Goal: Contribute content

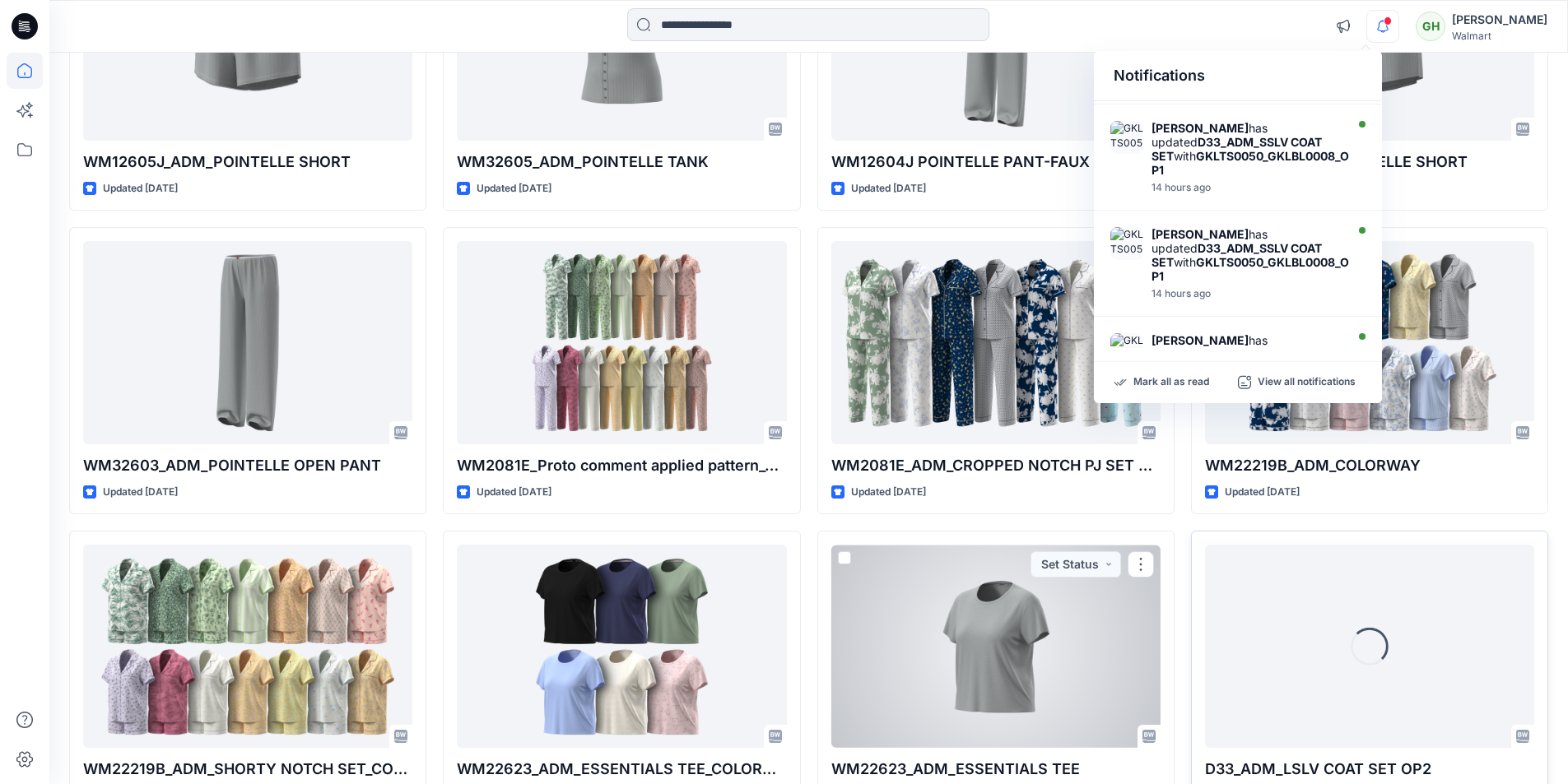
scroll to position [914, 0]
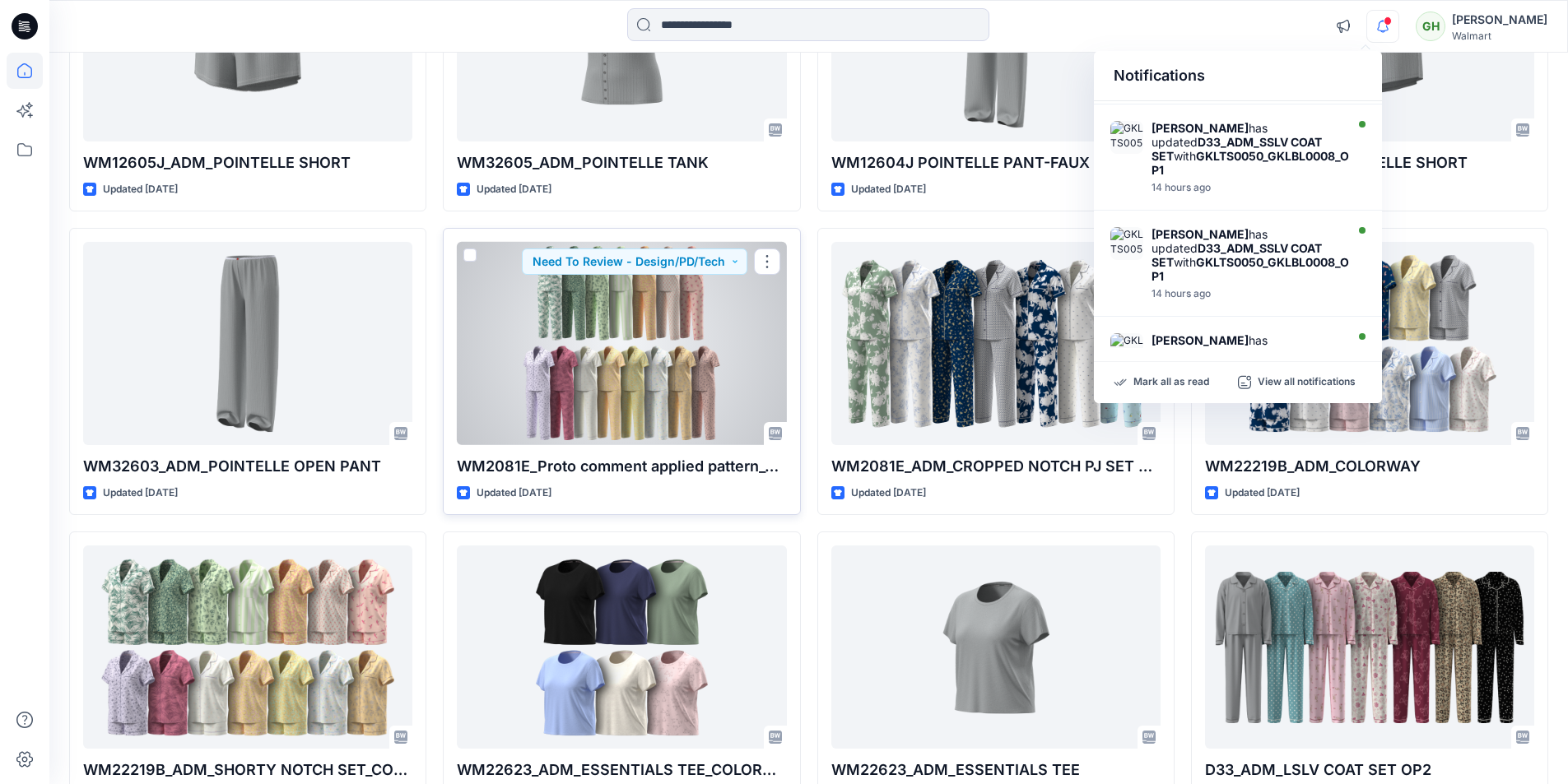
click at [540, 358] on div at bounding box center [621, 343] width 330 height 203
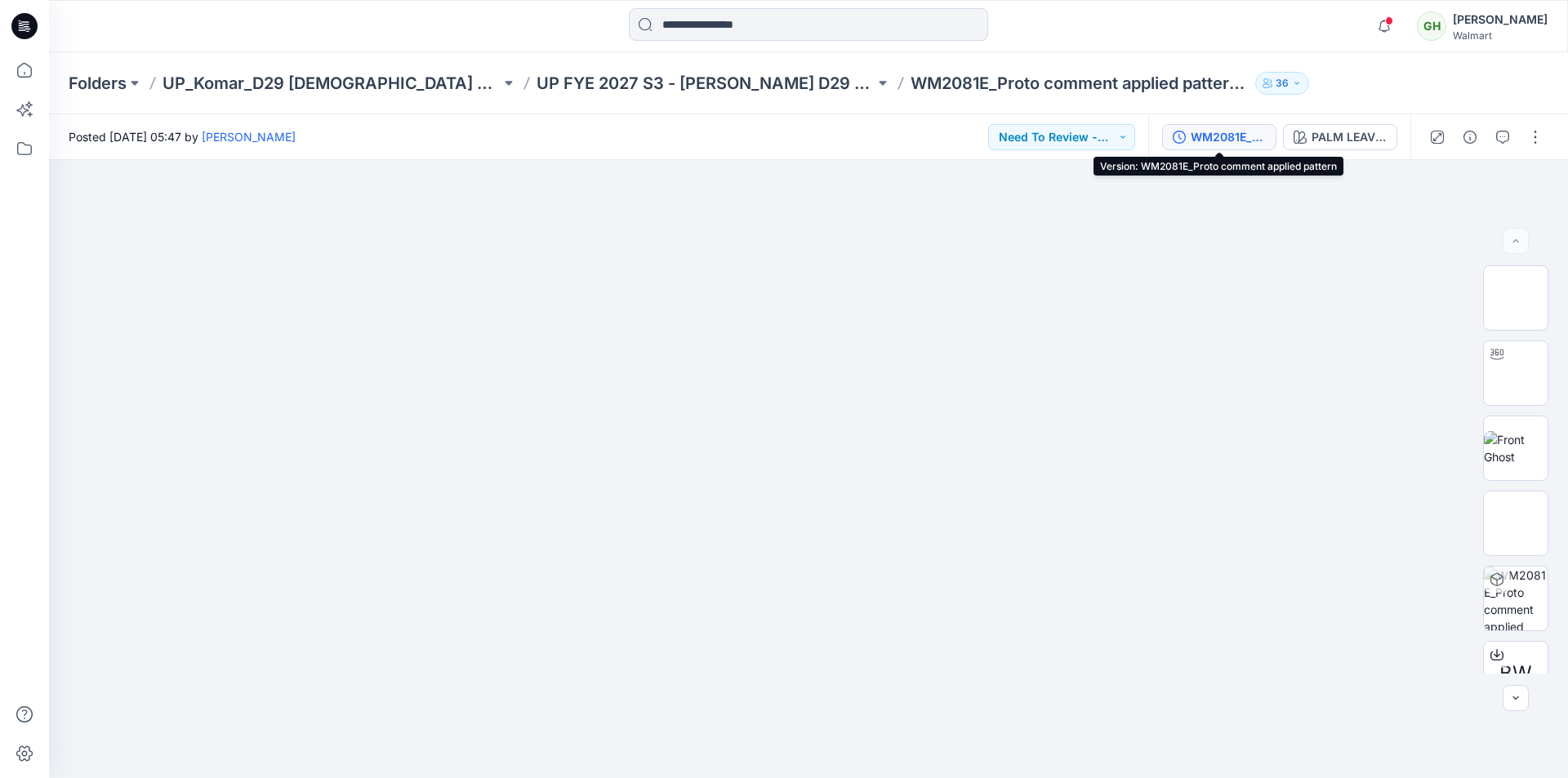
click at [1189, 134] on button "WM2081E_Proto comment applied pattern" at bounding box center [1218, 137] width 114 height 26
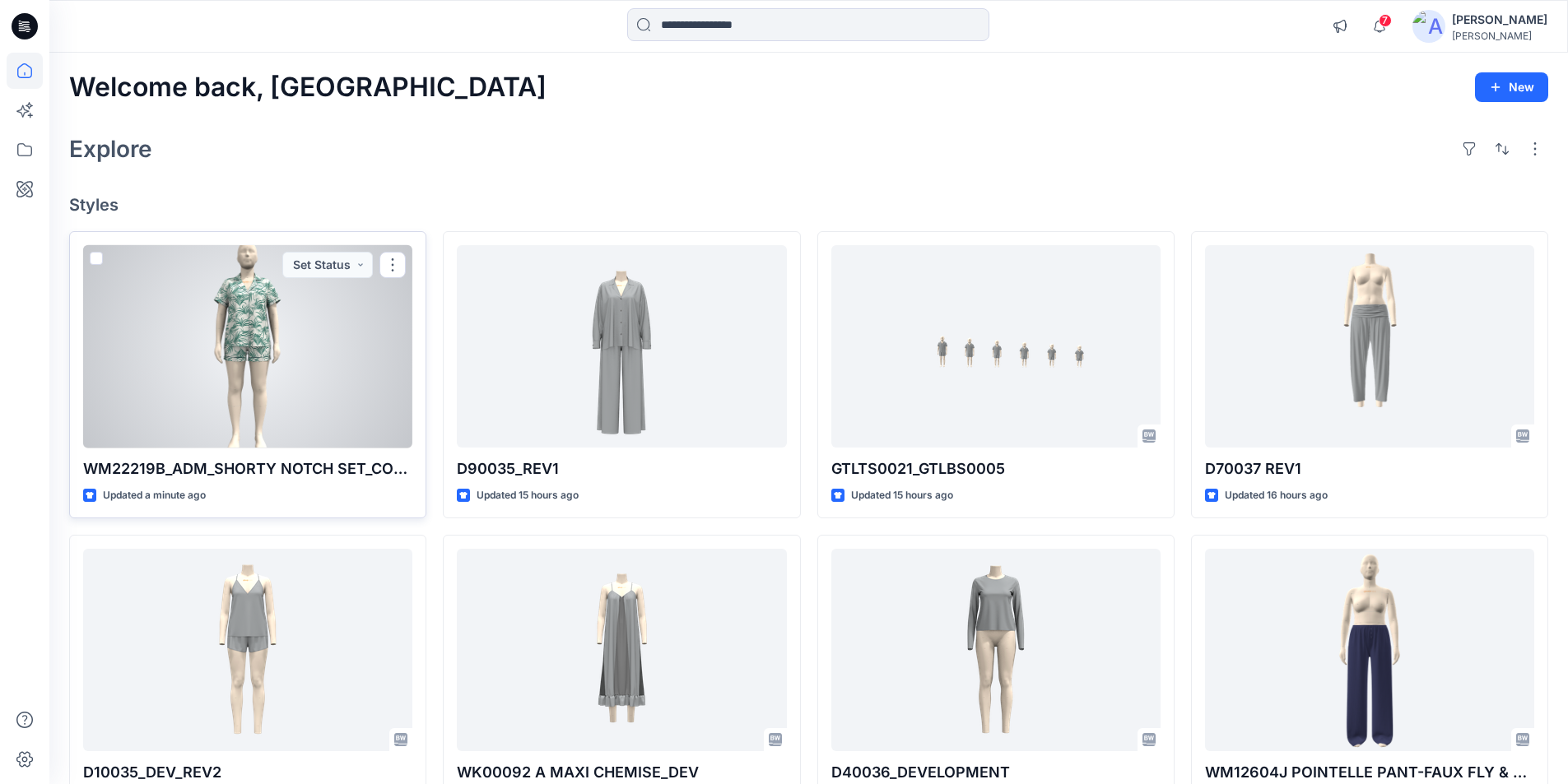
click at [279, 371] on div at bounding box center [248, 346] width 330 height 203
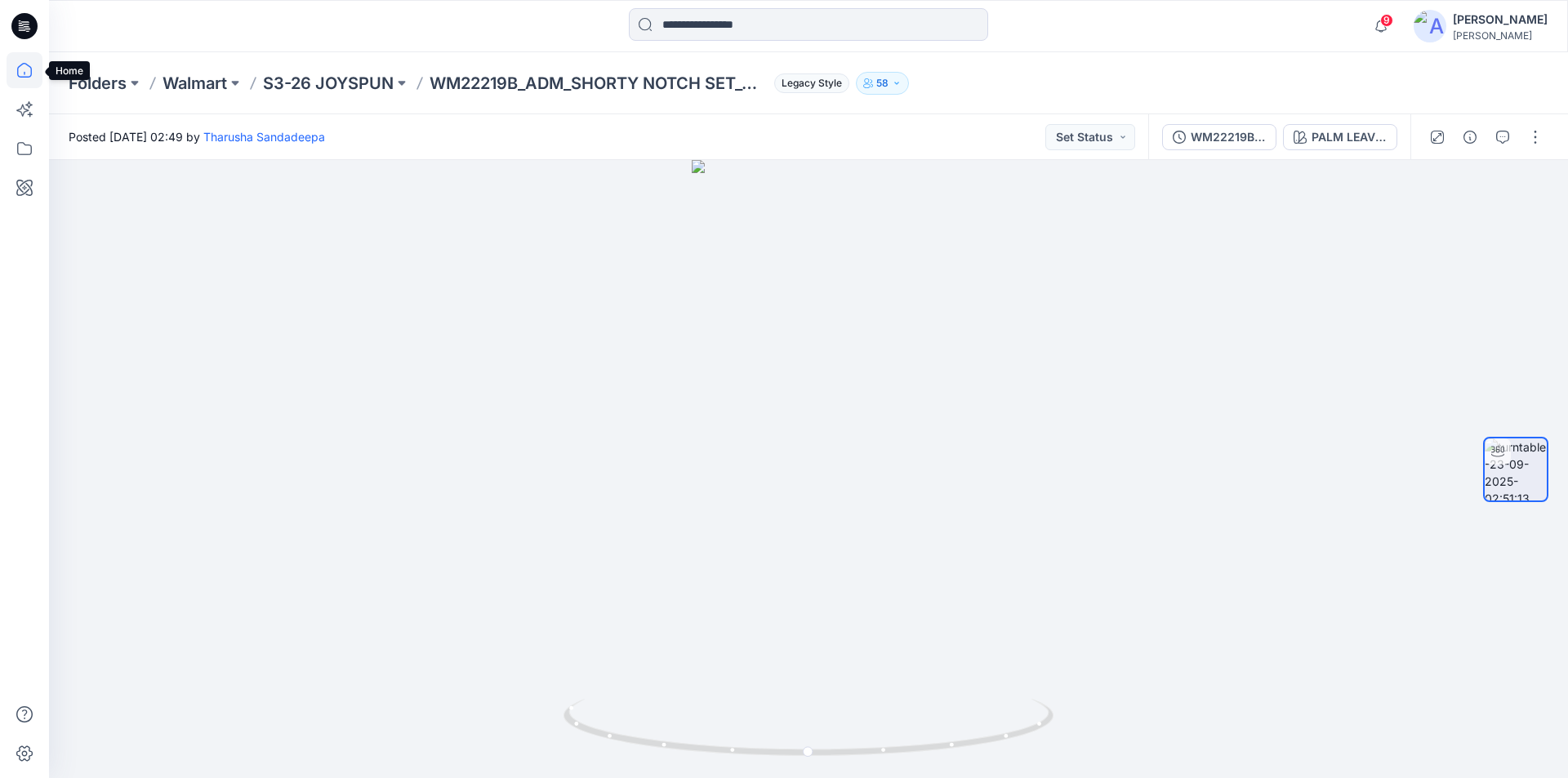
click at [16, 69] on icon at bounding box center [24, 69] width 36 height 36
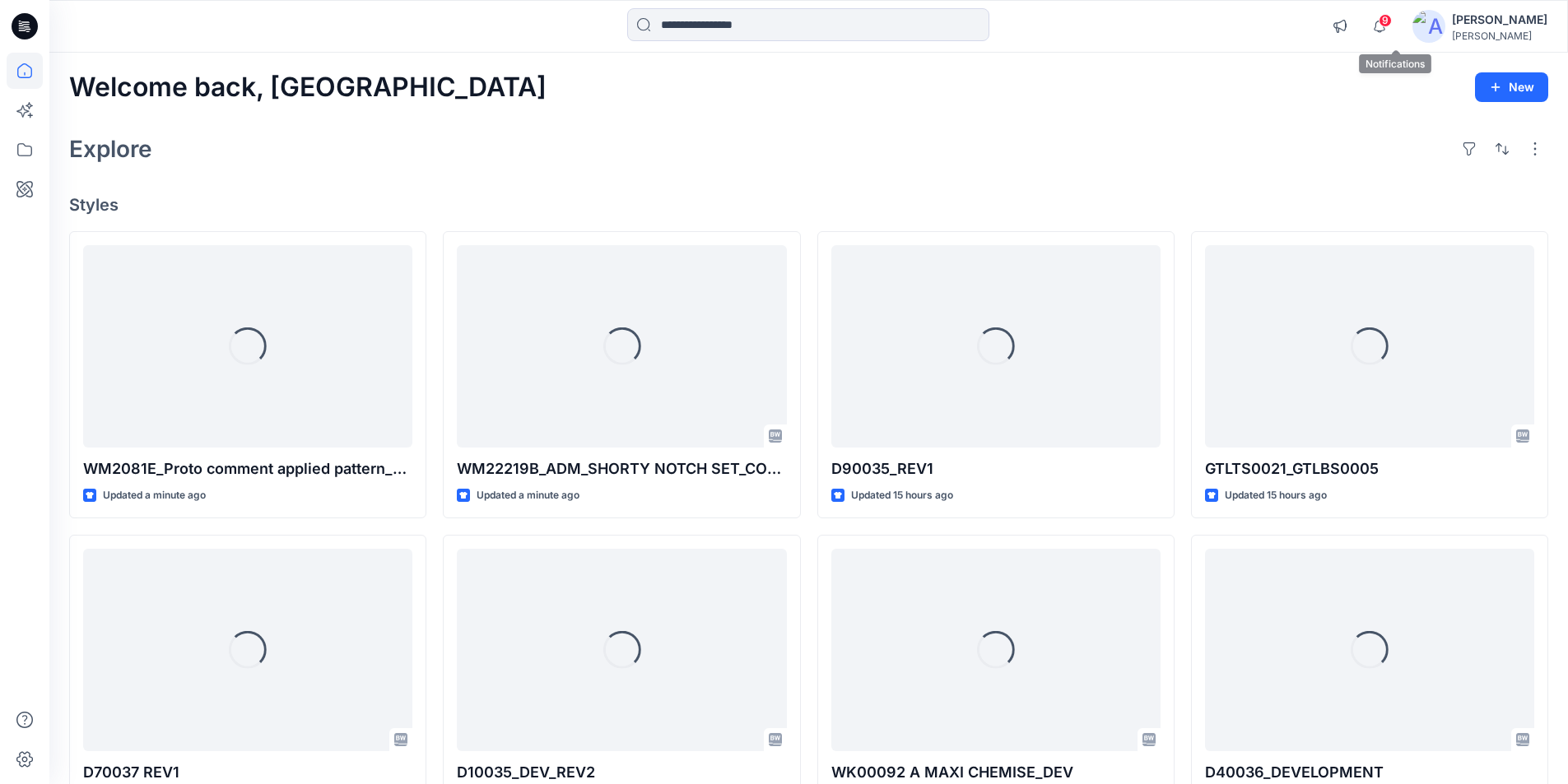
click at [1392, 16] on span "9" at bounding box center [1386, 20] width 13 height 13
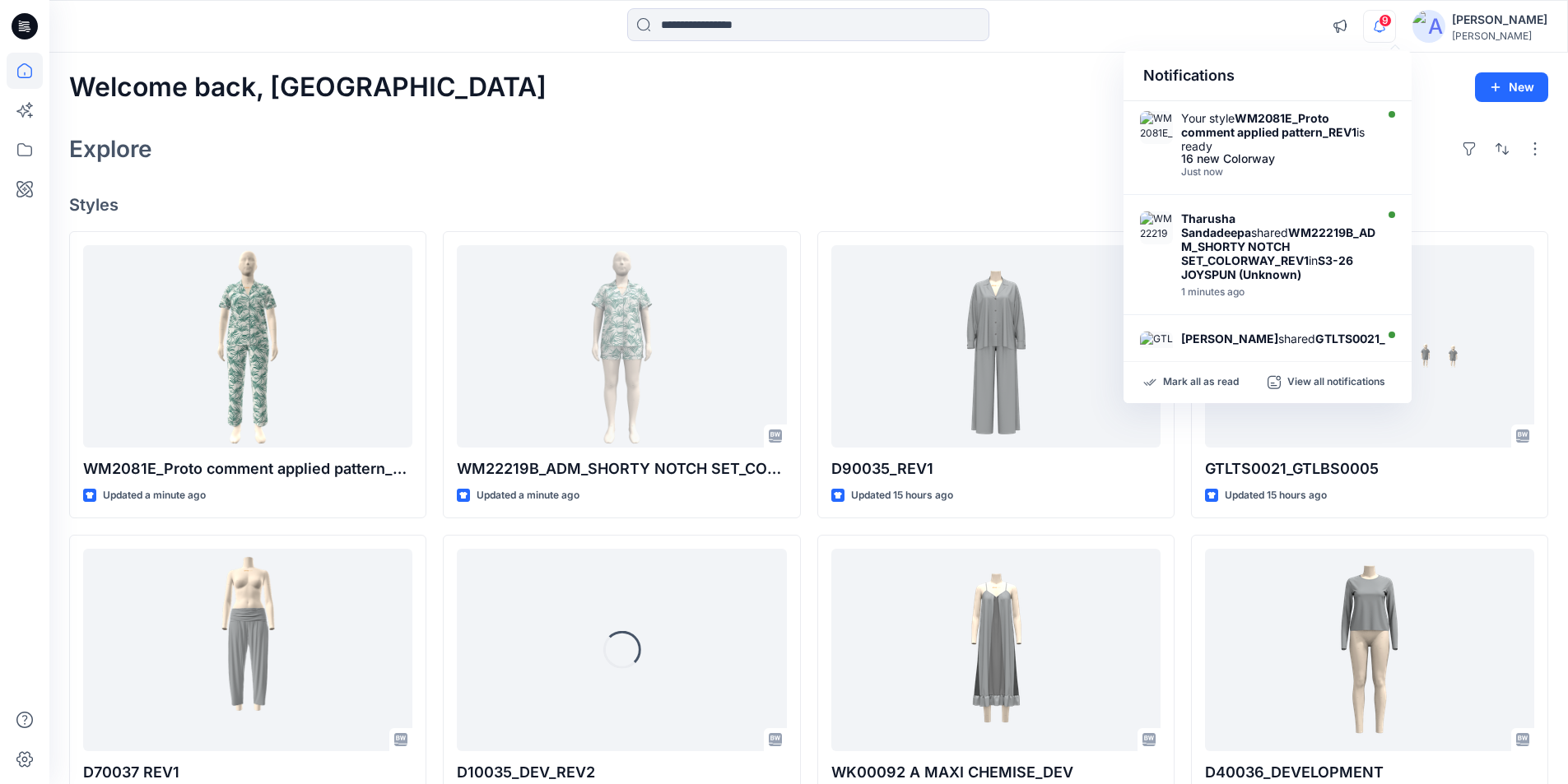
click at [1107, 40] on div at bounding box center [808, 26] width 759 height 36
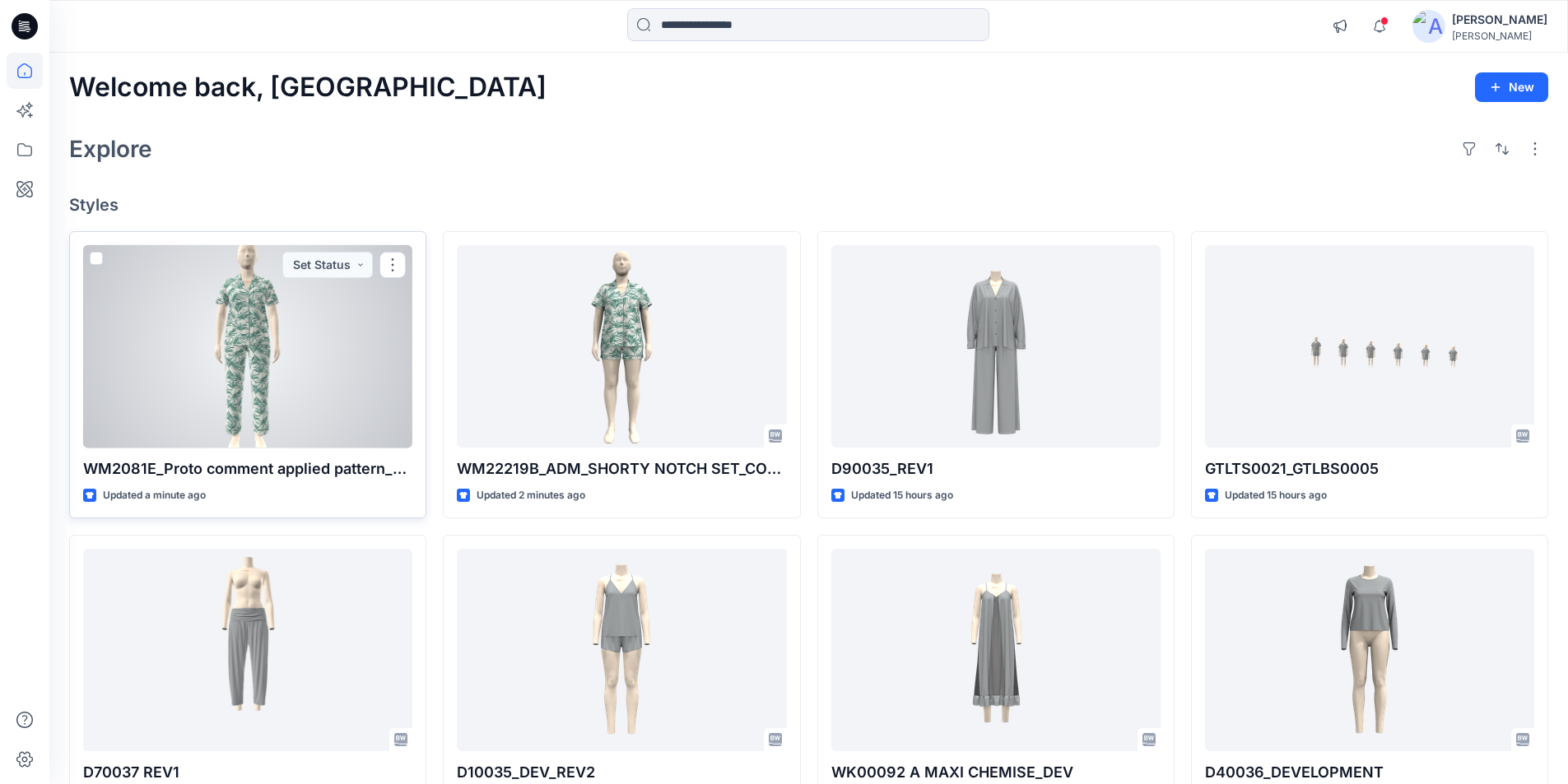
click at [329, 353] on div at bounding box center [248, 346] width 330 height 203
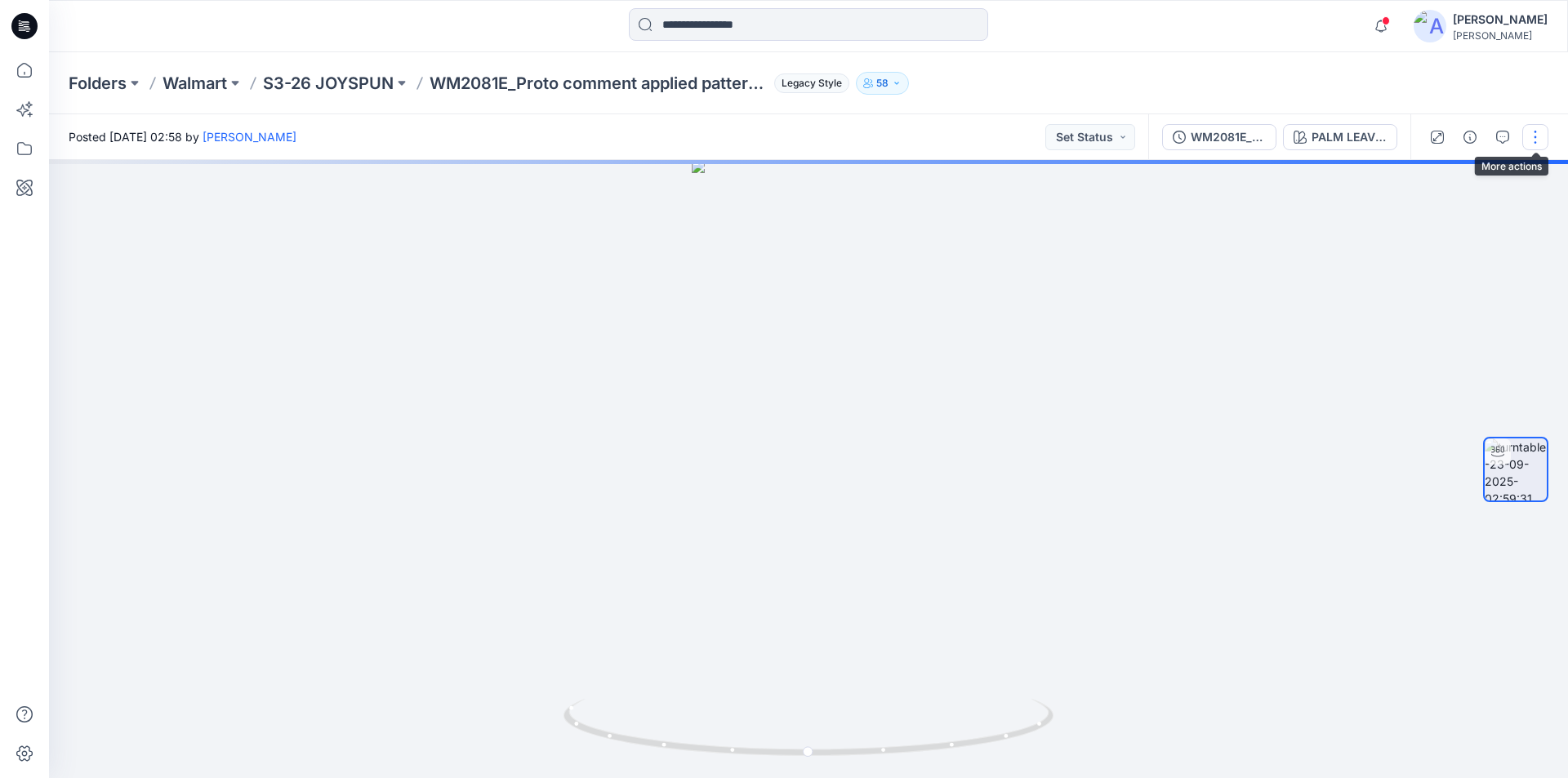
click at [1535, 138] on button "button" at bounding box center [1535, 137] width 26 height 26
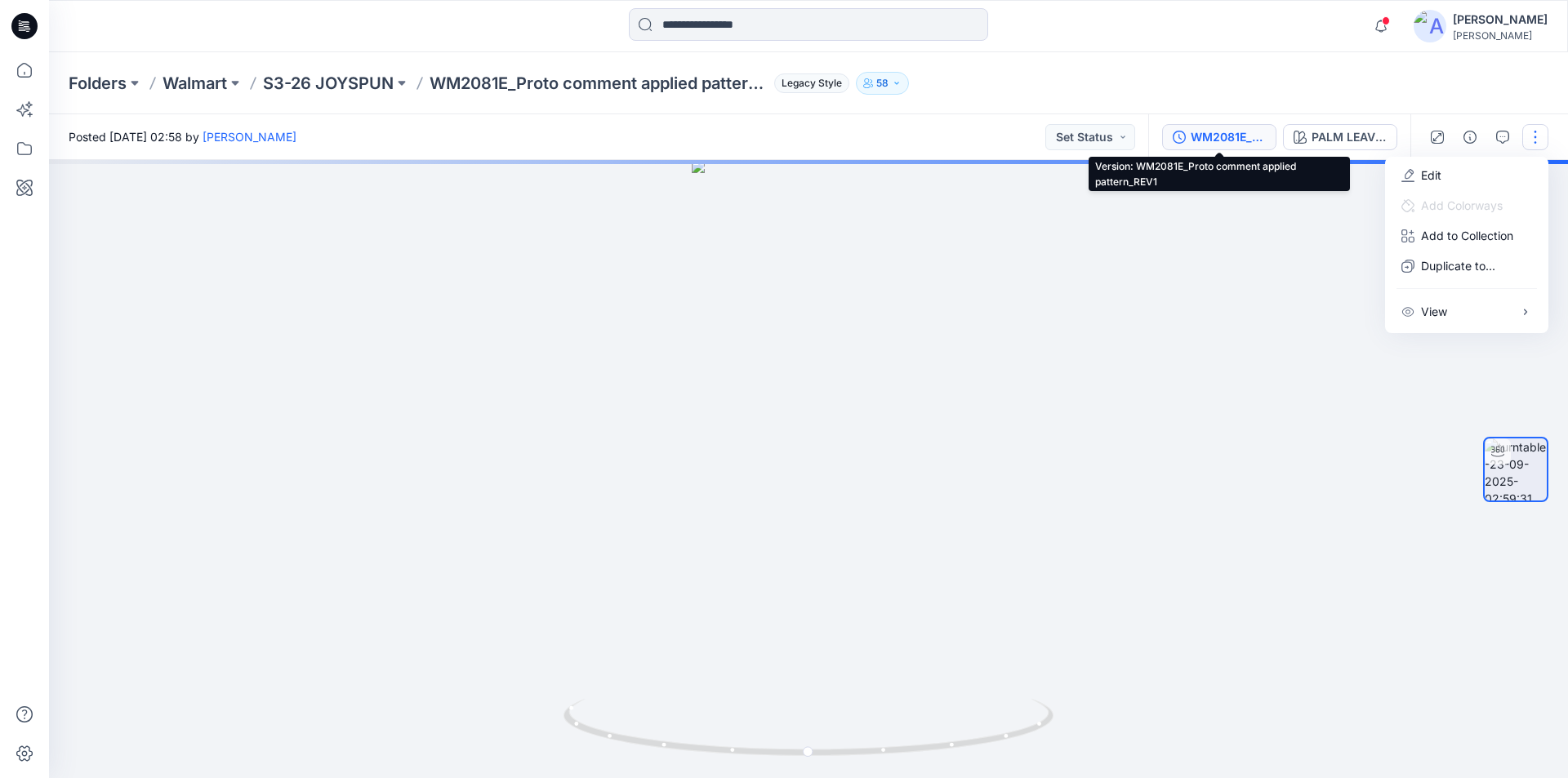
click at [1221, 130] on div "WM2081E_Proto comment applied pattern_REV1" at bounding box center [1228, 137] width 75 height 18
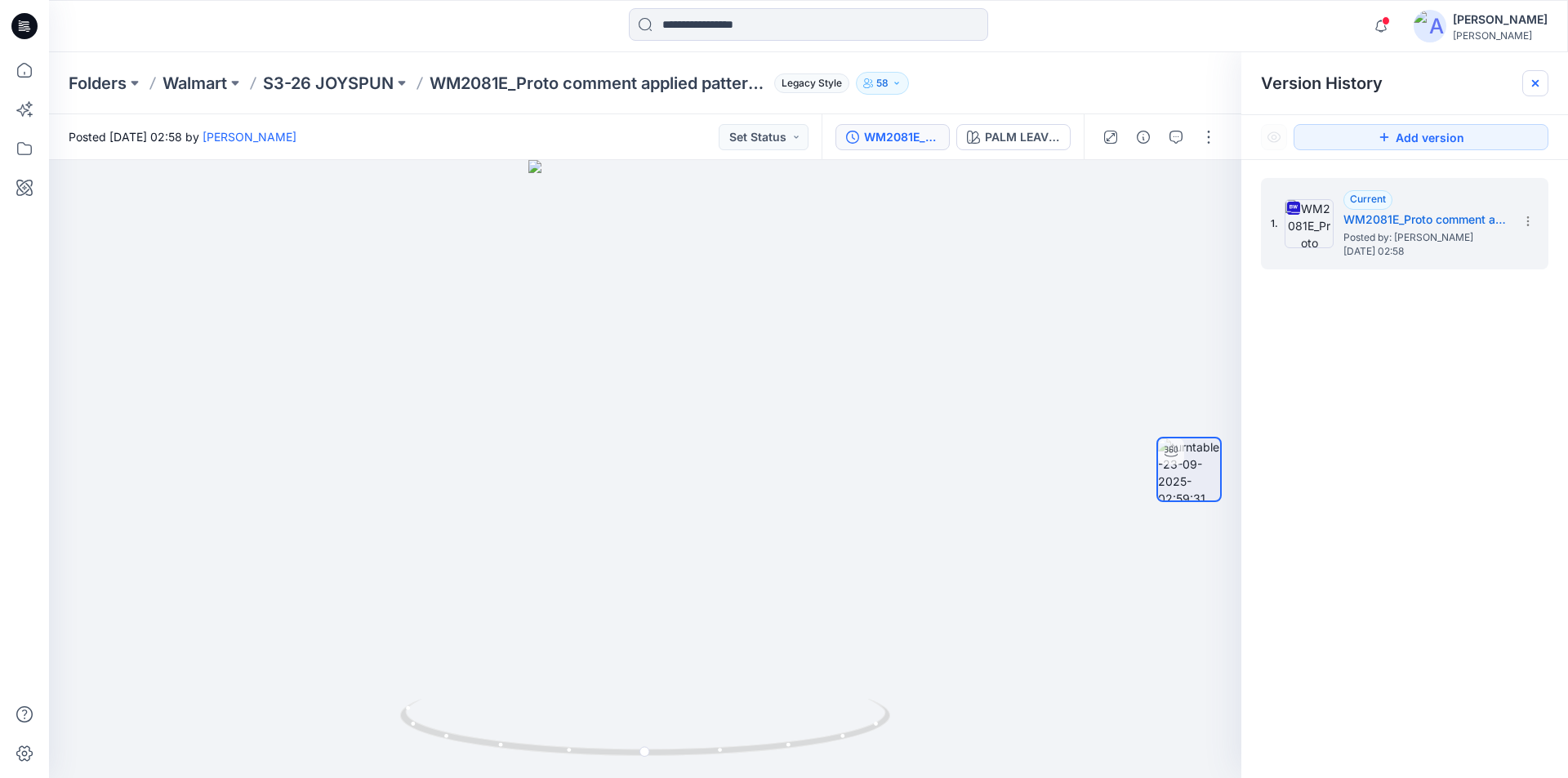
click at [1535, 88] on icon at bounding box center [1535, 83] width 13 height 13
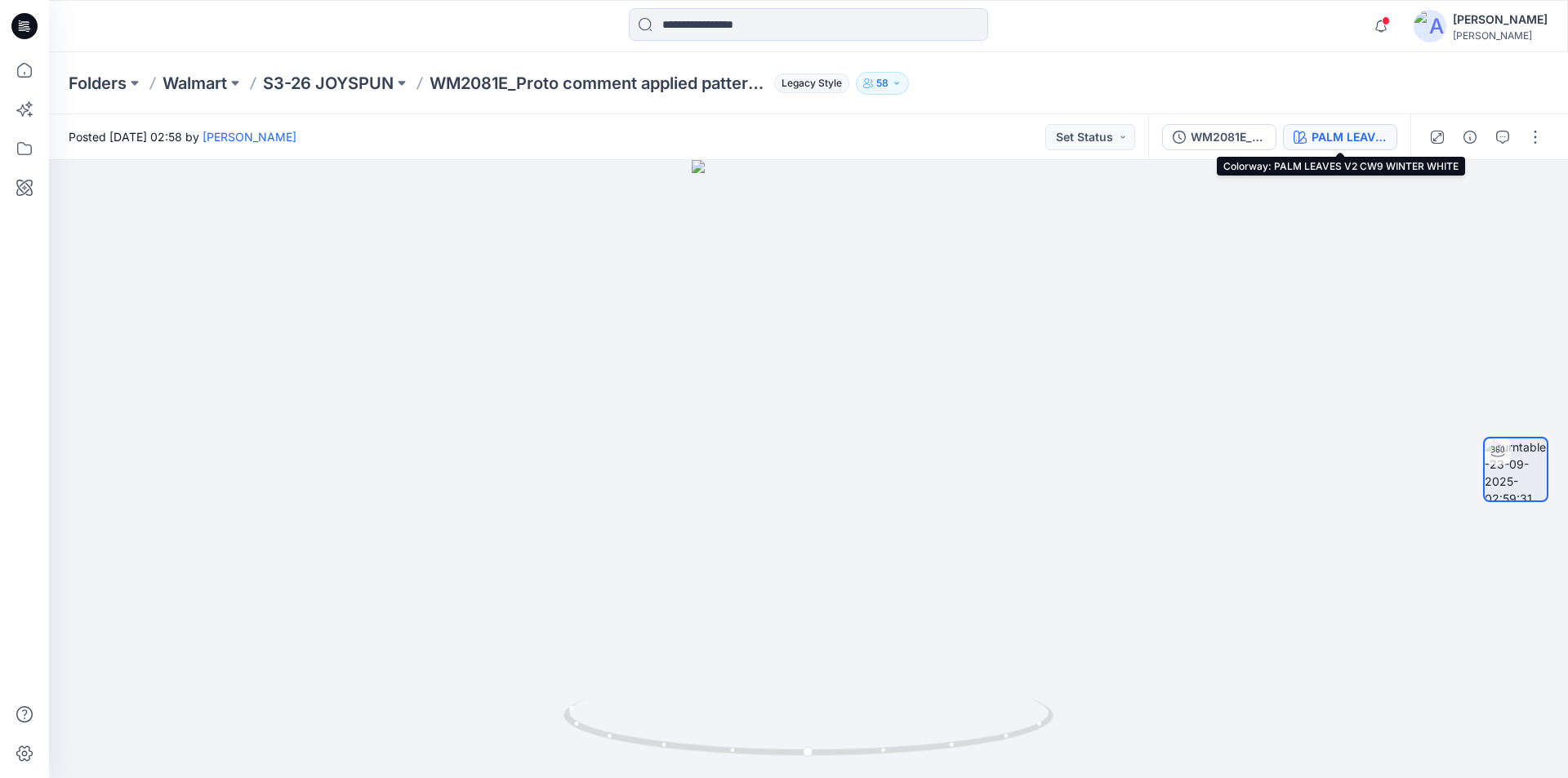
click at [1342, 142] on div "PALM LEAVES V2 CW9 WINTER WHITE" at bounding box center [1349, 137] width 75 height 18
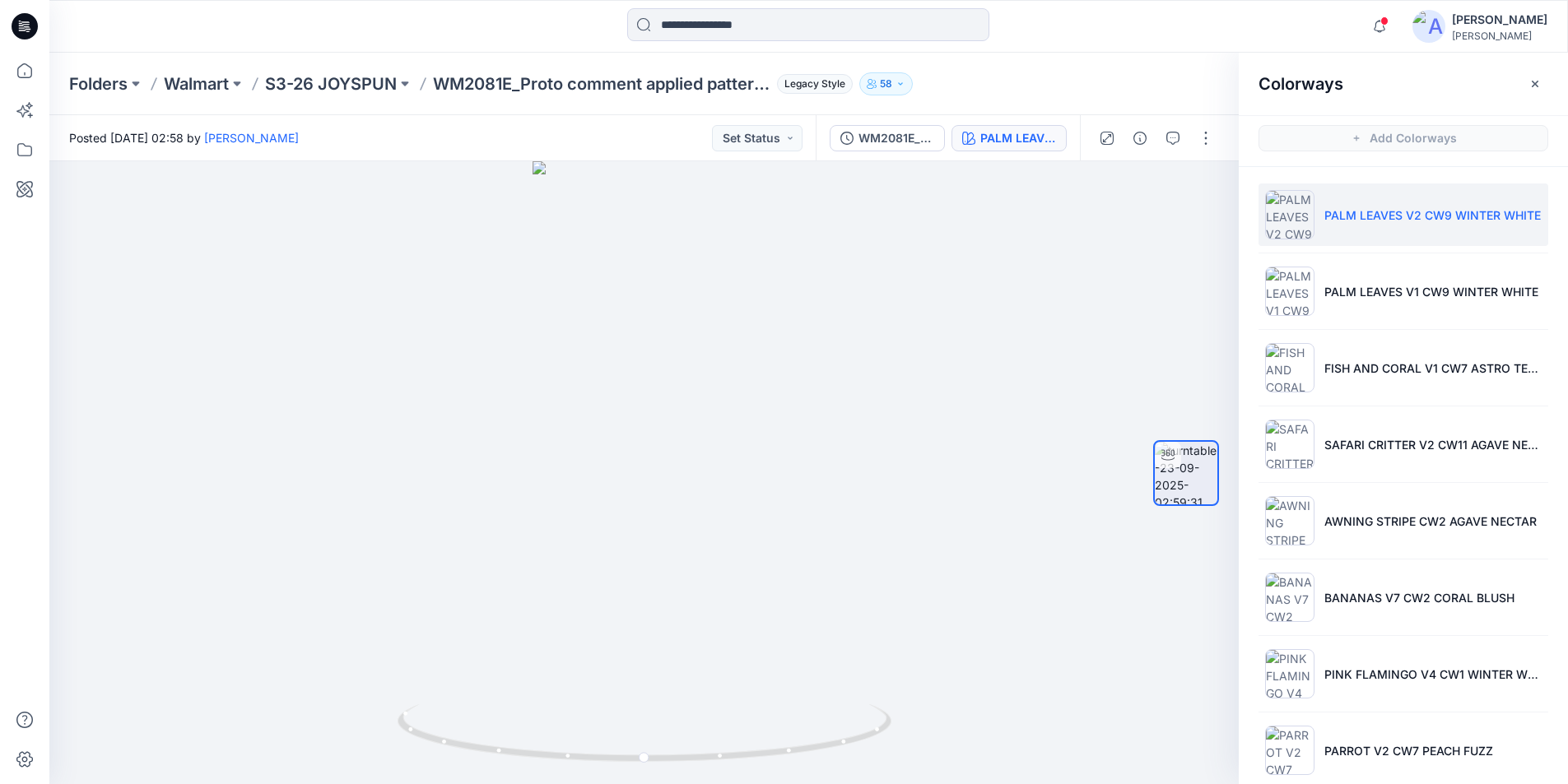
click at [1030, 82] on div "Folders Walmart S3-26 JOYSPUN WM2081E_Proto comment applied pattern_REV1 Legacy…" at bounding box center [744, 84] width 1351 height 23
click at [1531, 80] on icon "button" at bounding box center [1535, 84] width 13 height 13
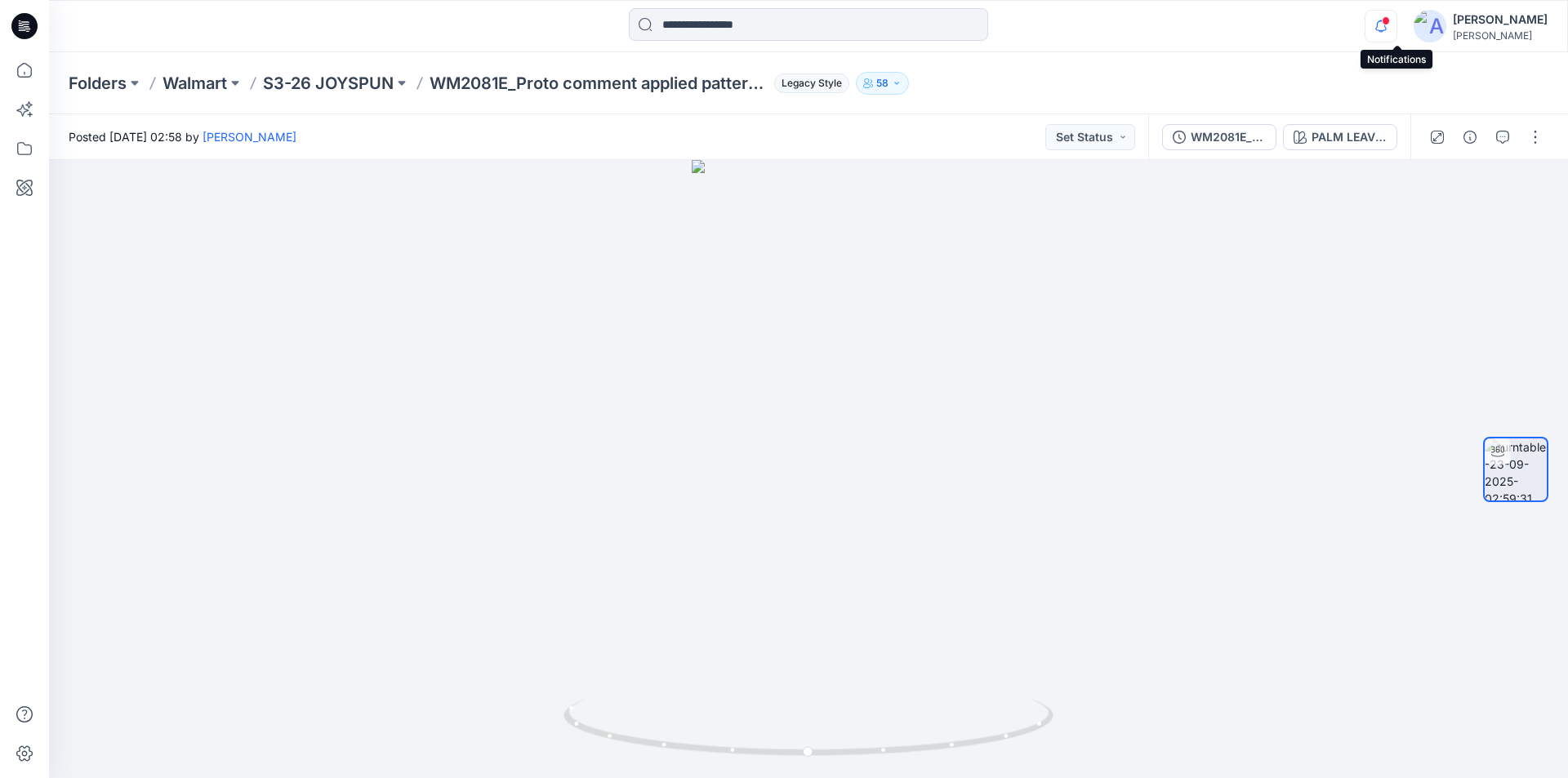
click at [1395, 26] on icon "button" at bounding box center [1381, 26] width 31 height 33
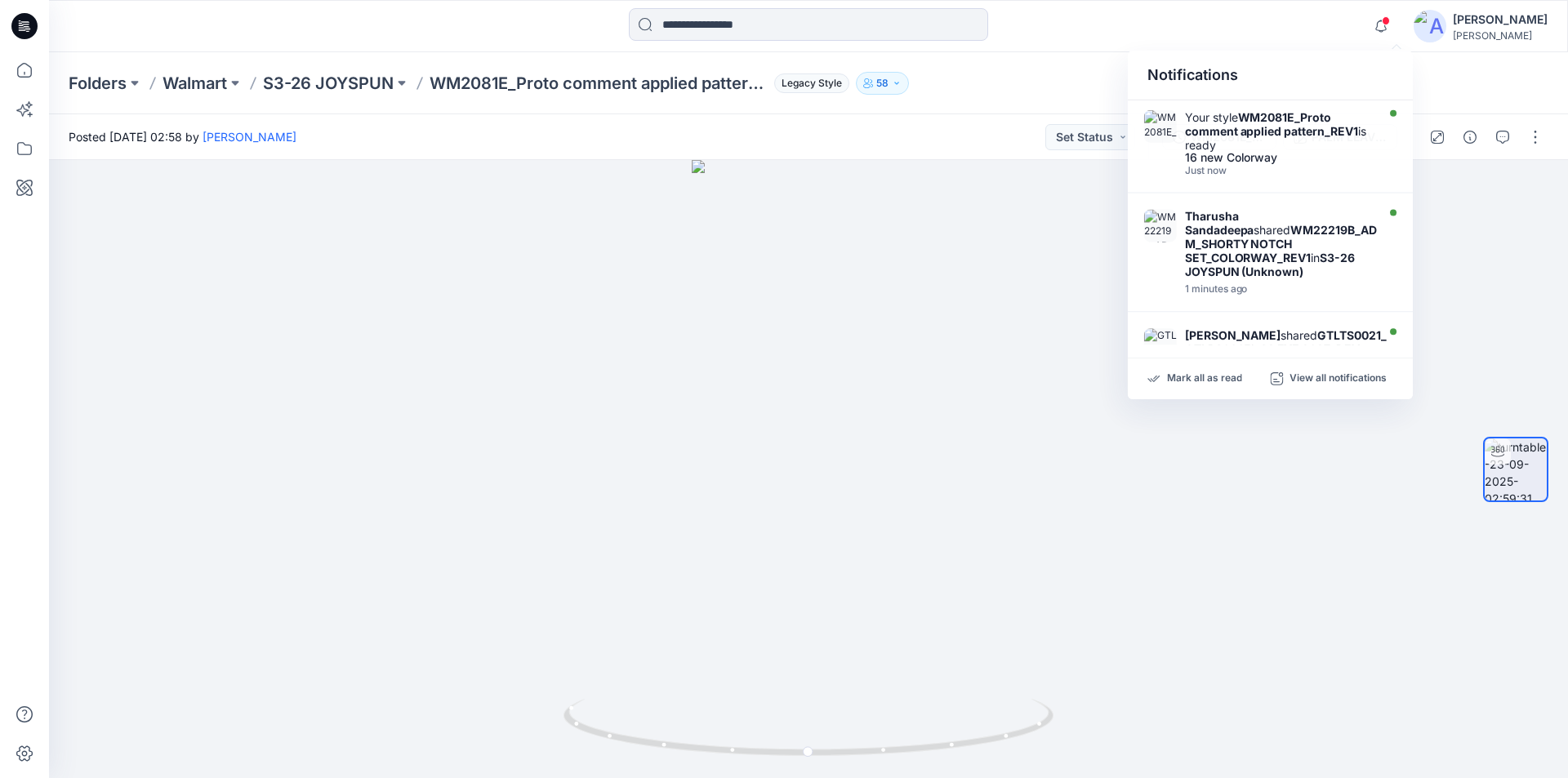
click at [1182, 41] on div at bounding box center [808, 26] width 760 height 36
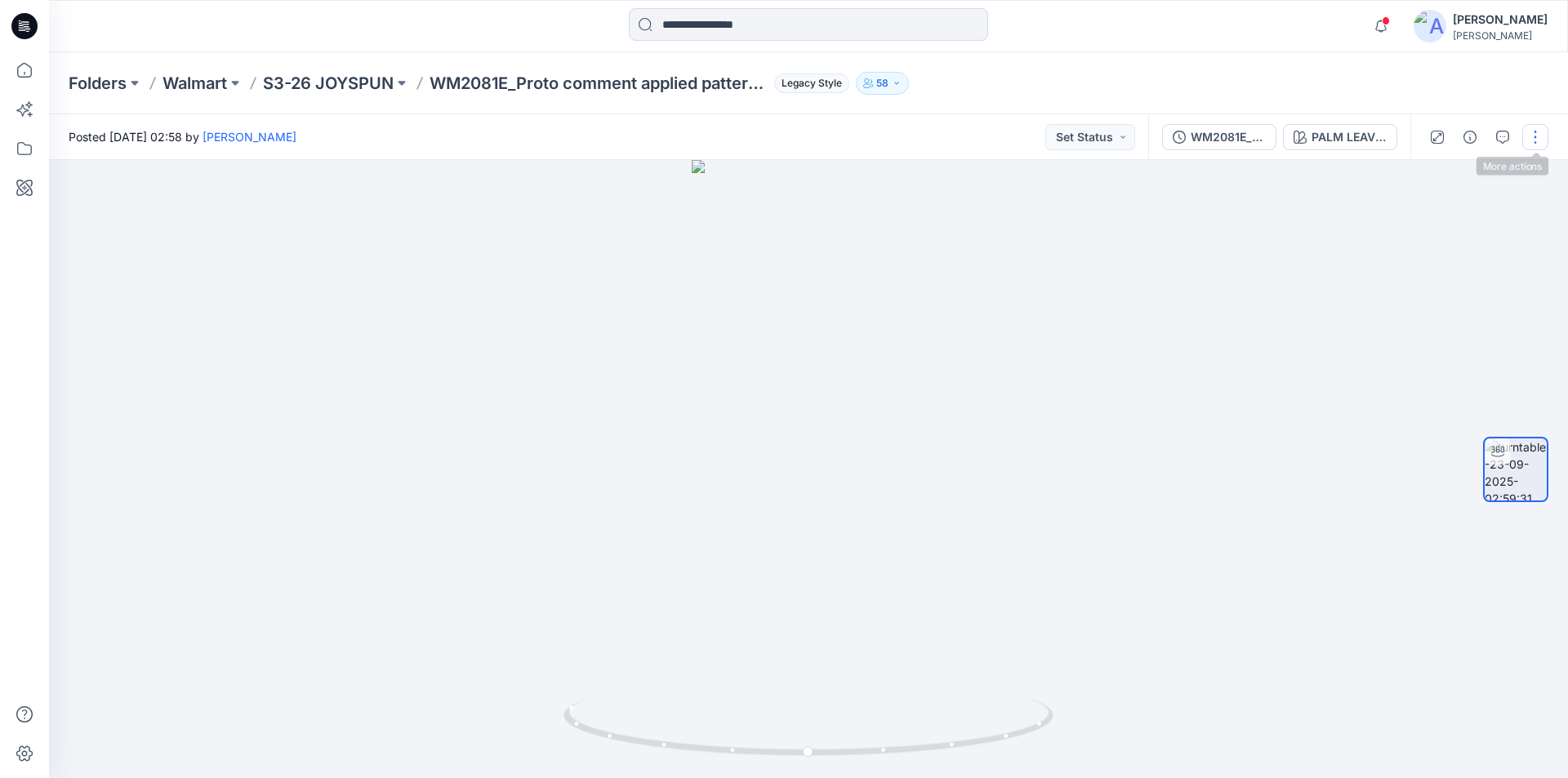
click at [1545, 135] on button "button" at bounding box center [1535, 137] width 26 height 26
click at [1426, 173] on p "Edit" at bounding box center [1431, 174] width 20 height 17
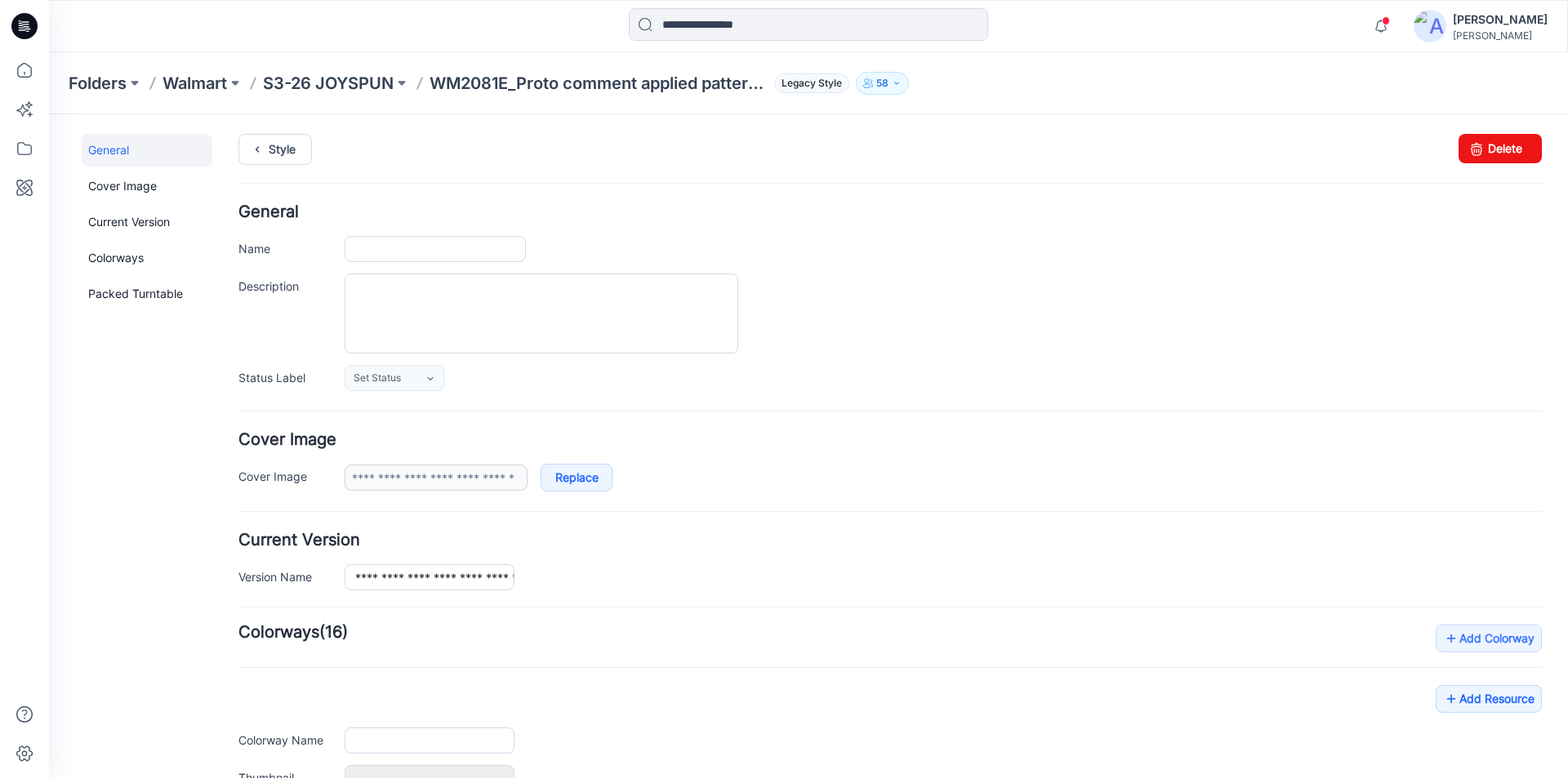
type input "**********"
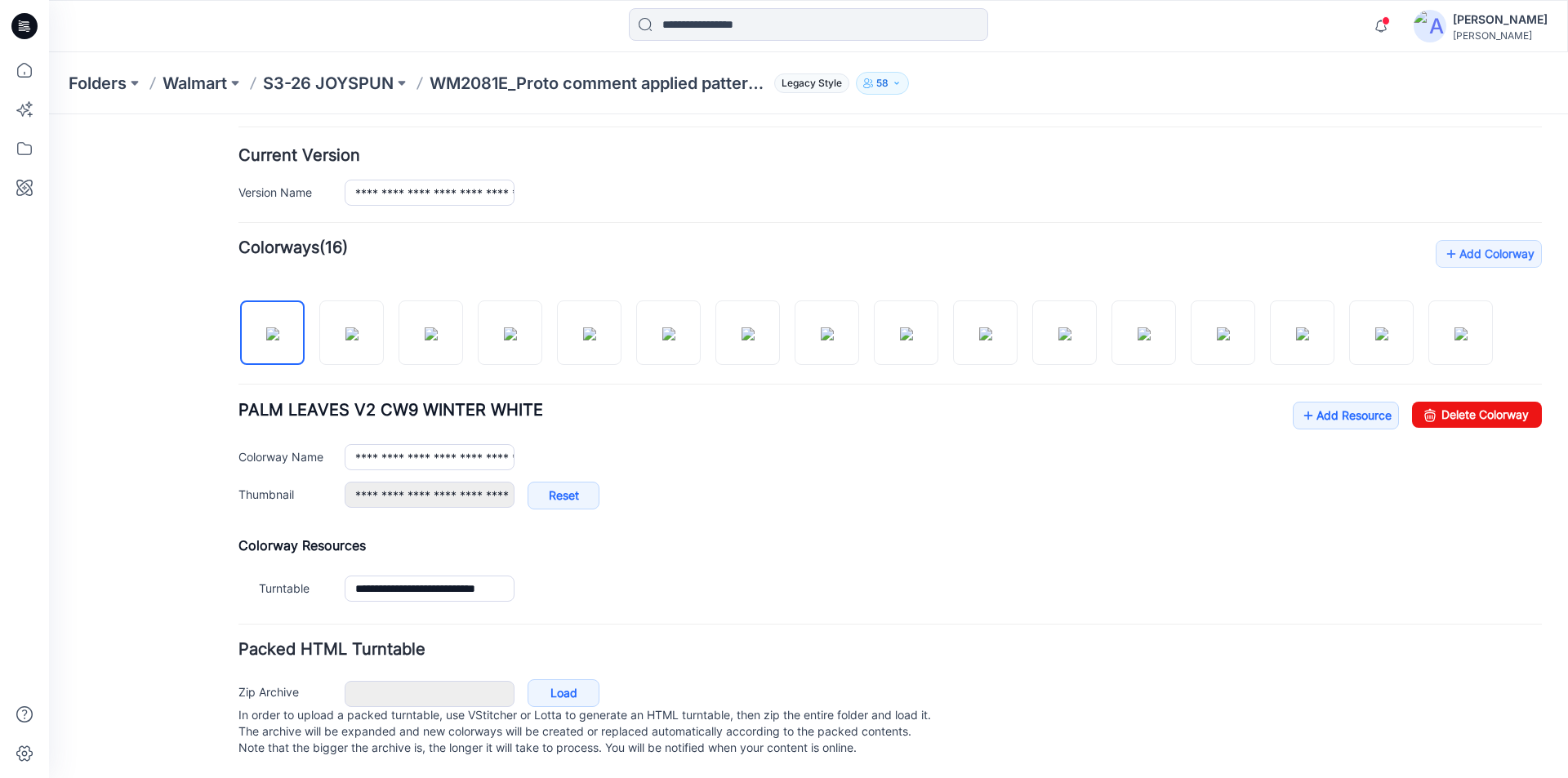
scroll to position [401, 0]
click at [1308, 405] on link "Add Resource" at bounding box center [1345, 415] width 106 height 27
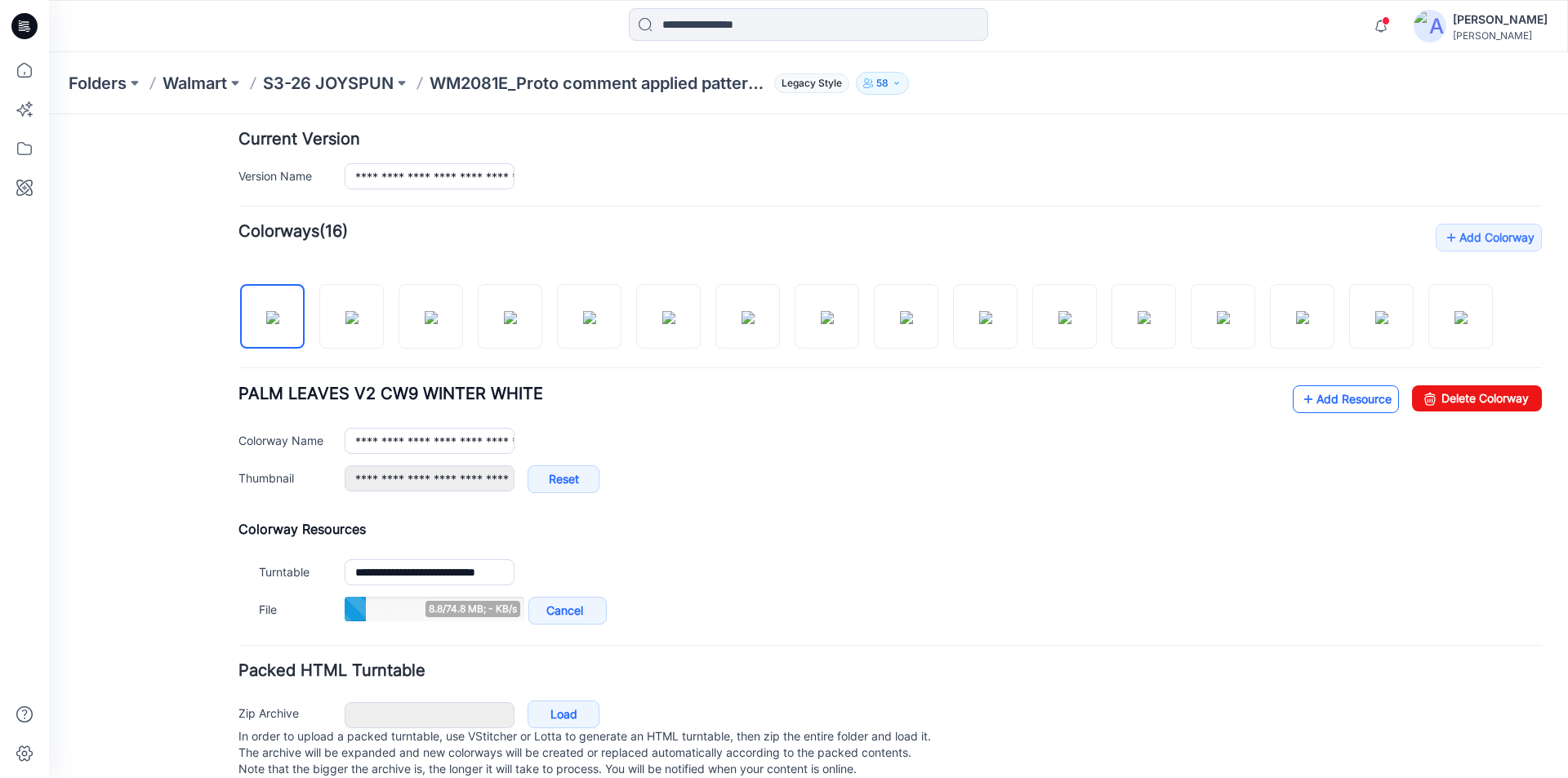
click at [1315, 398] on link "Add Resource" at bounding box center [1345, 399] width 106 height 27
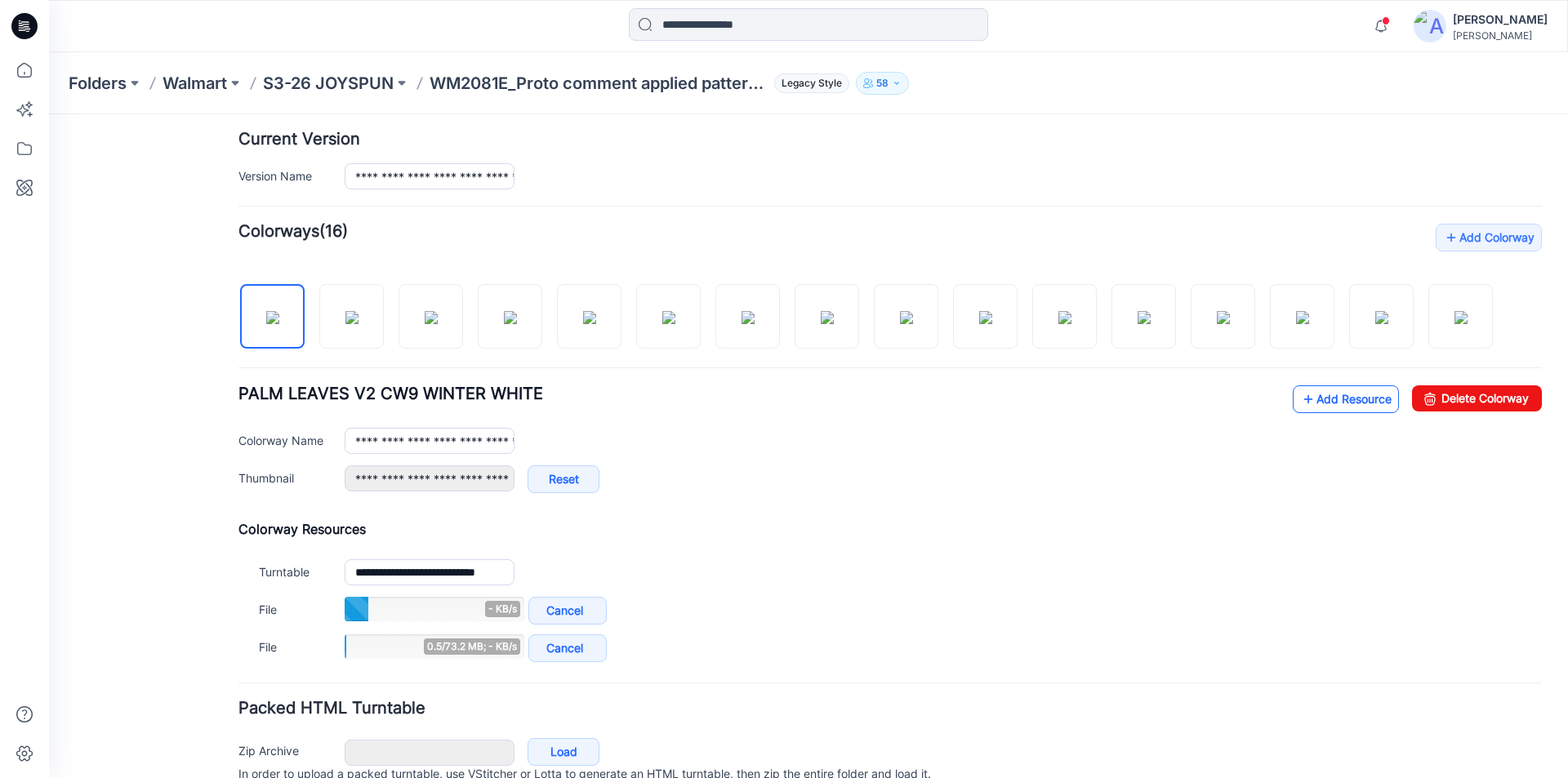
click at [1325, 403] on link "Add Resource" at bounding box center [1345, 399] width 106 height 27
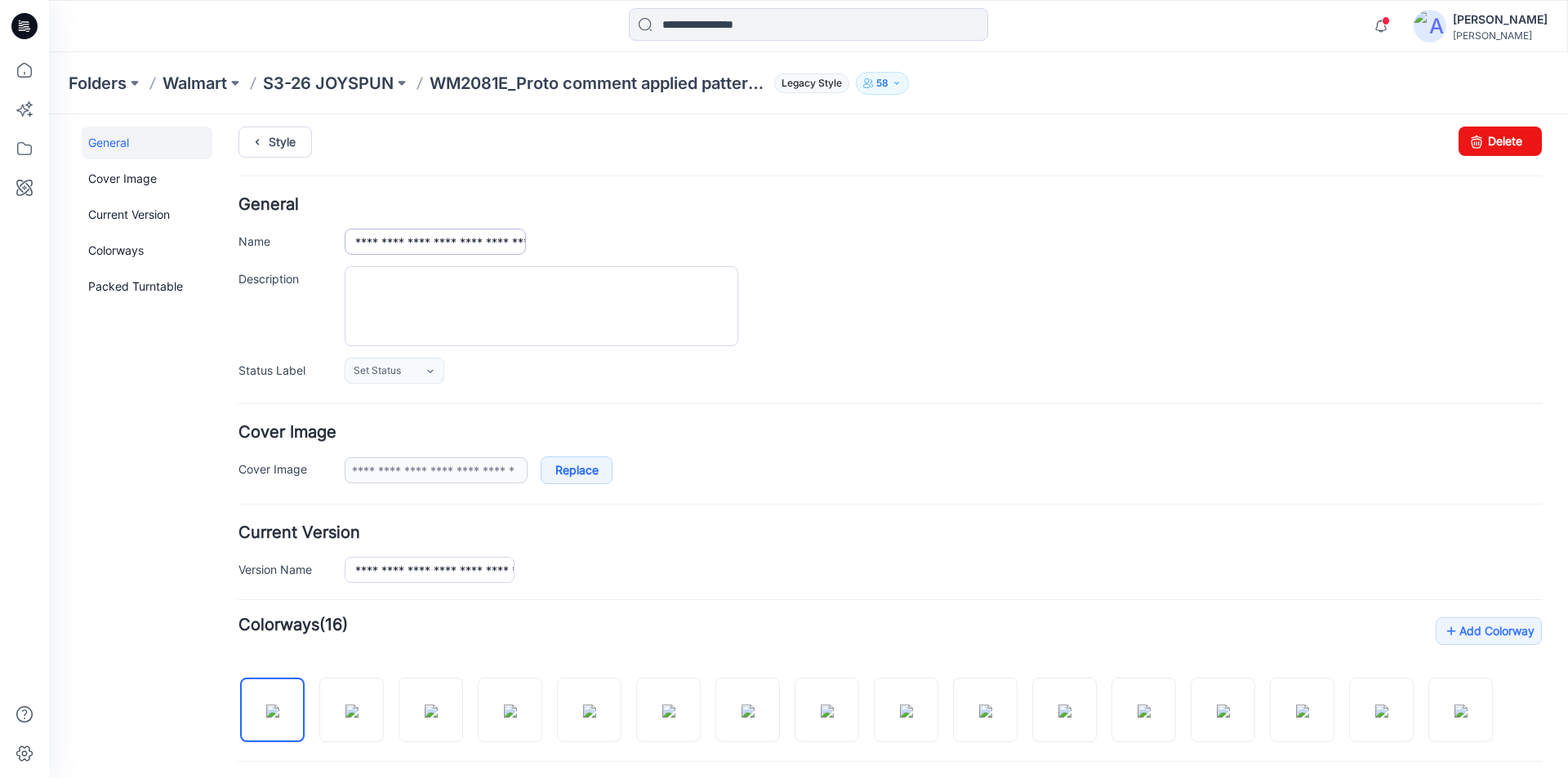
scroll to position [0, 0]
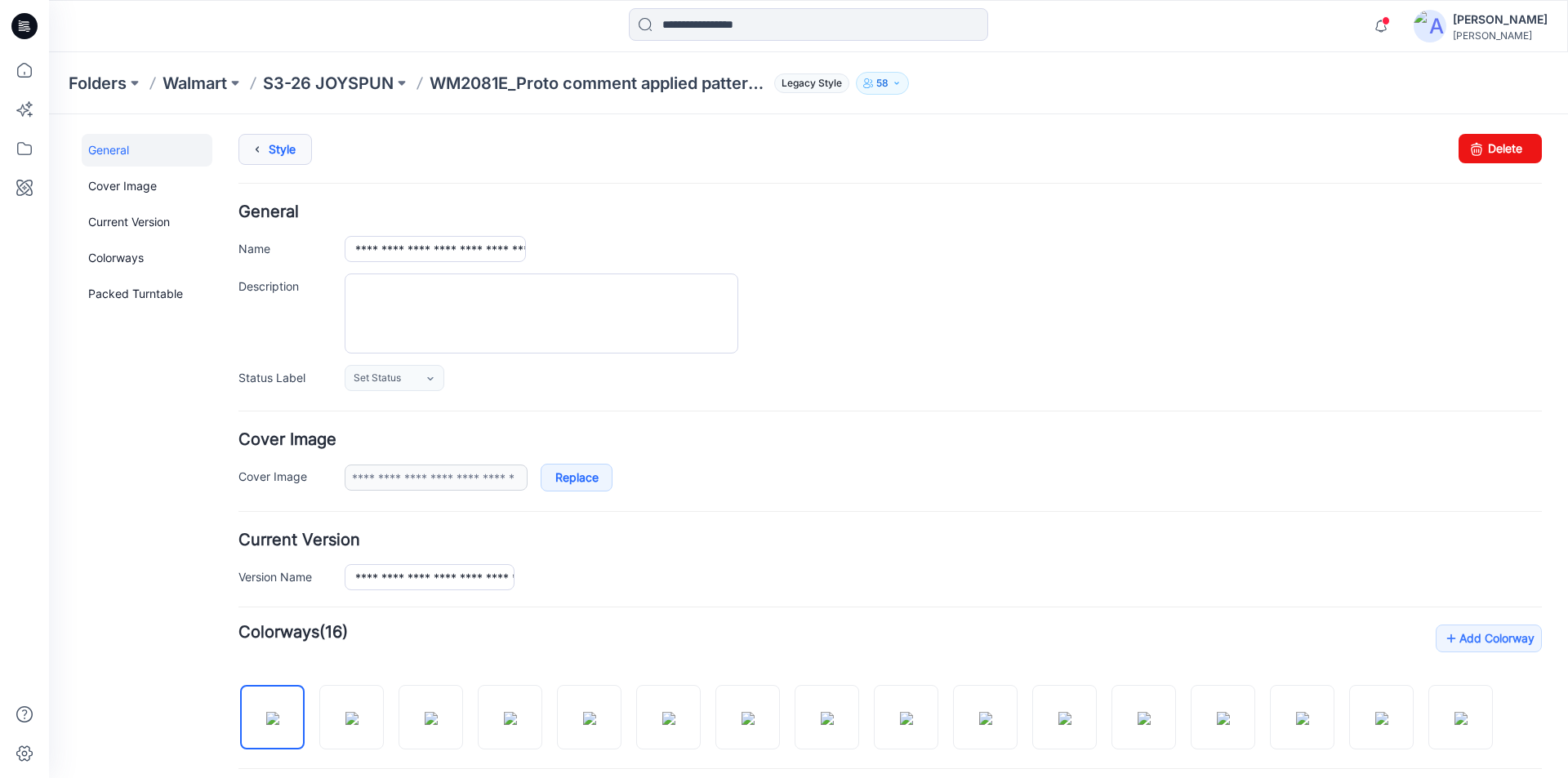
click at [259, 148] on icon at bounding box center [257, 150] width 23 height 29
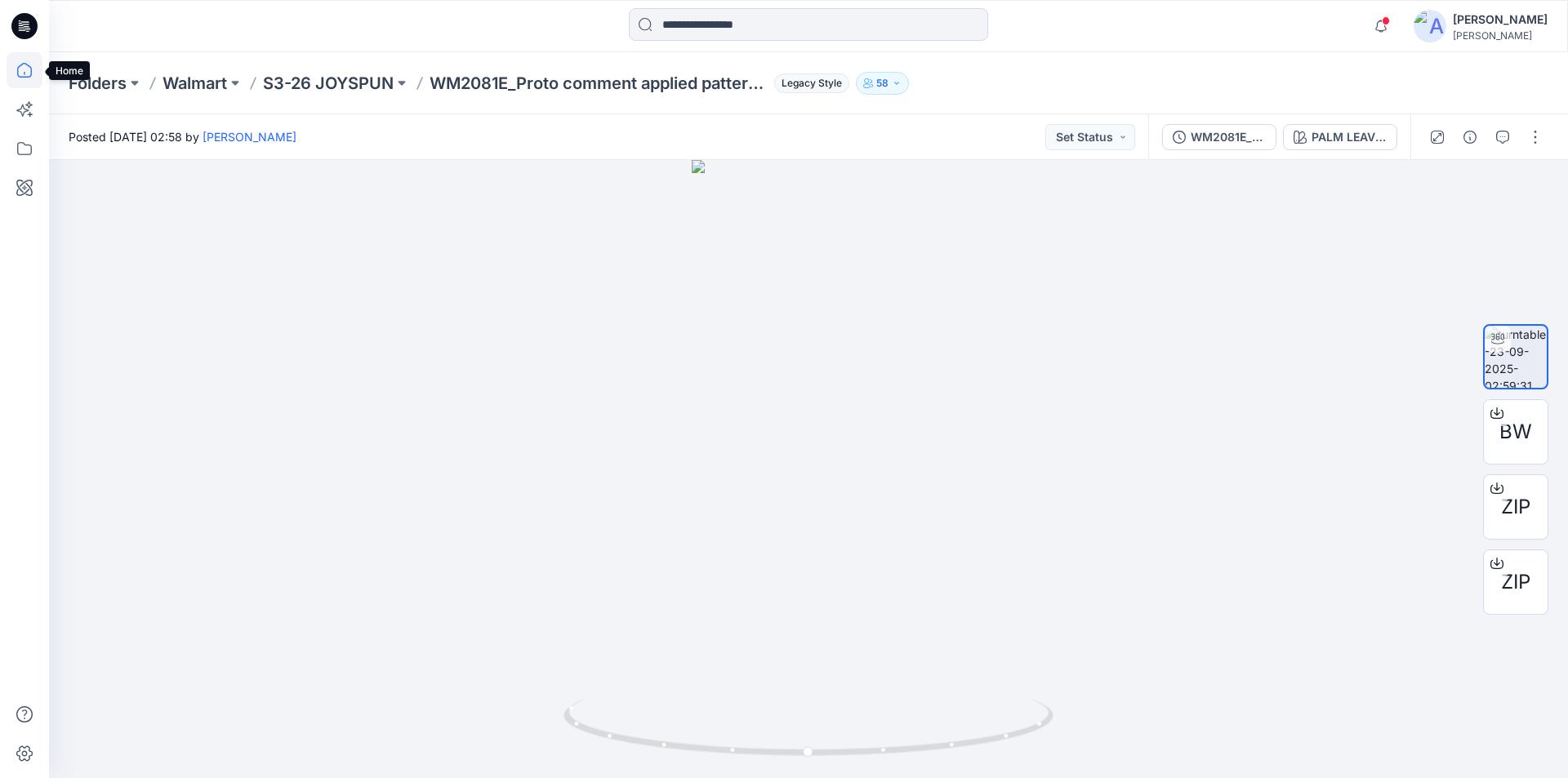
click at [25, 69] on icon at bounding box center [24, 69] width 36 height 36
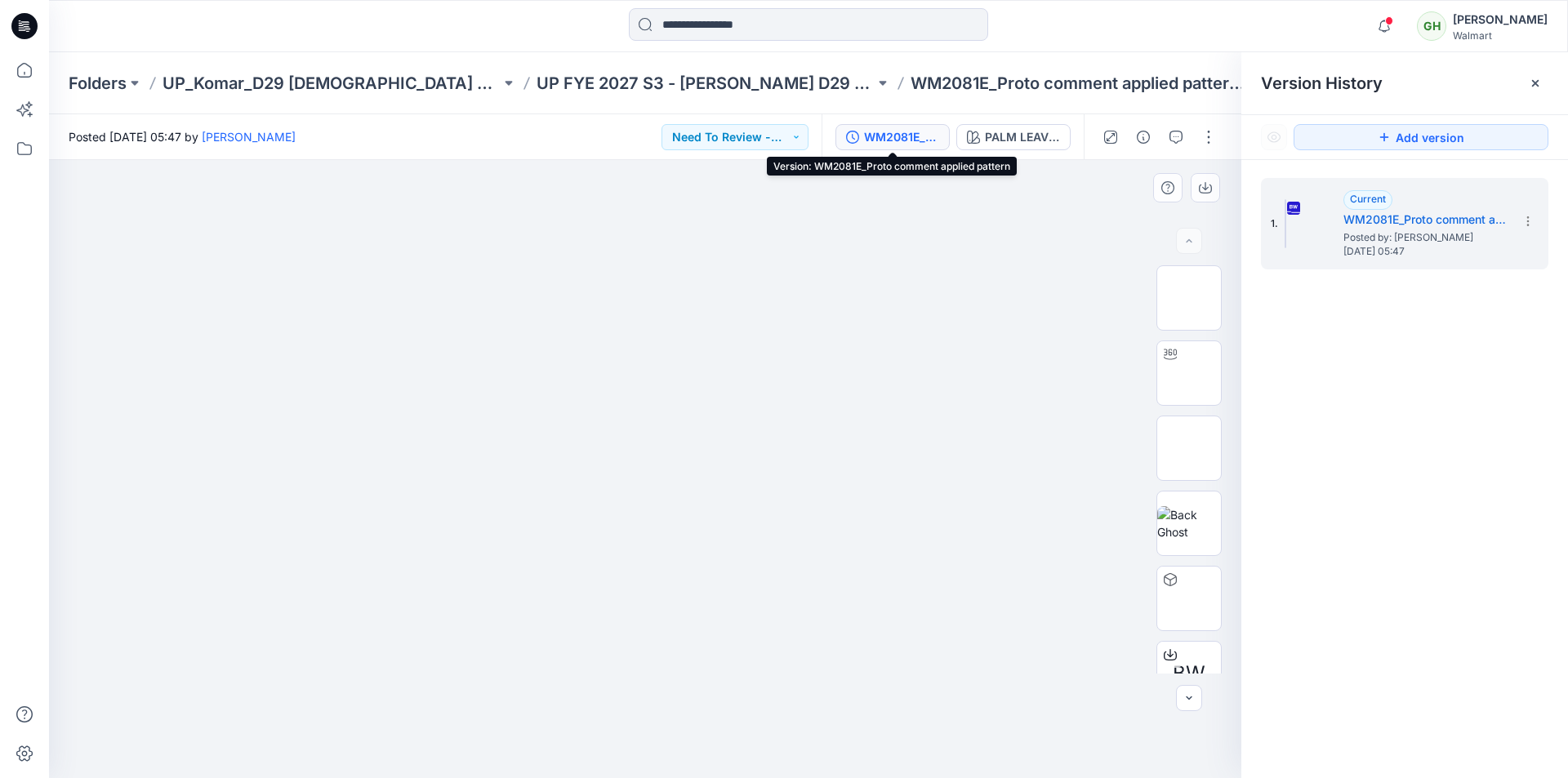
scroll to position [245, 0]
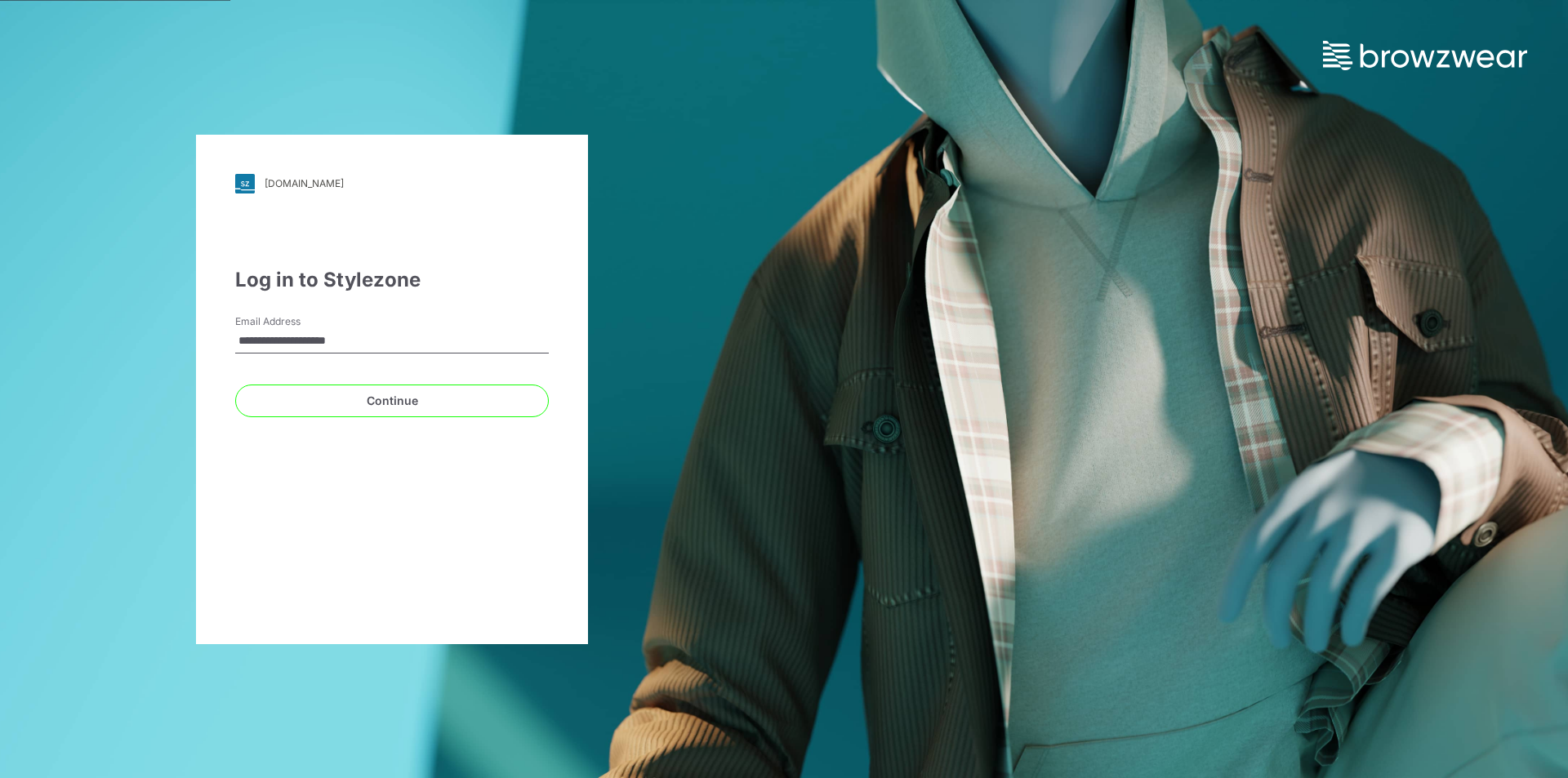
type input "**********"
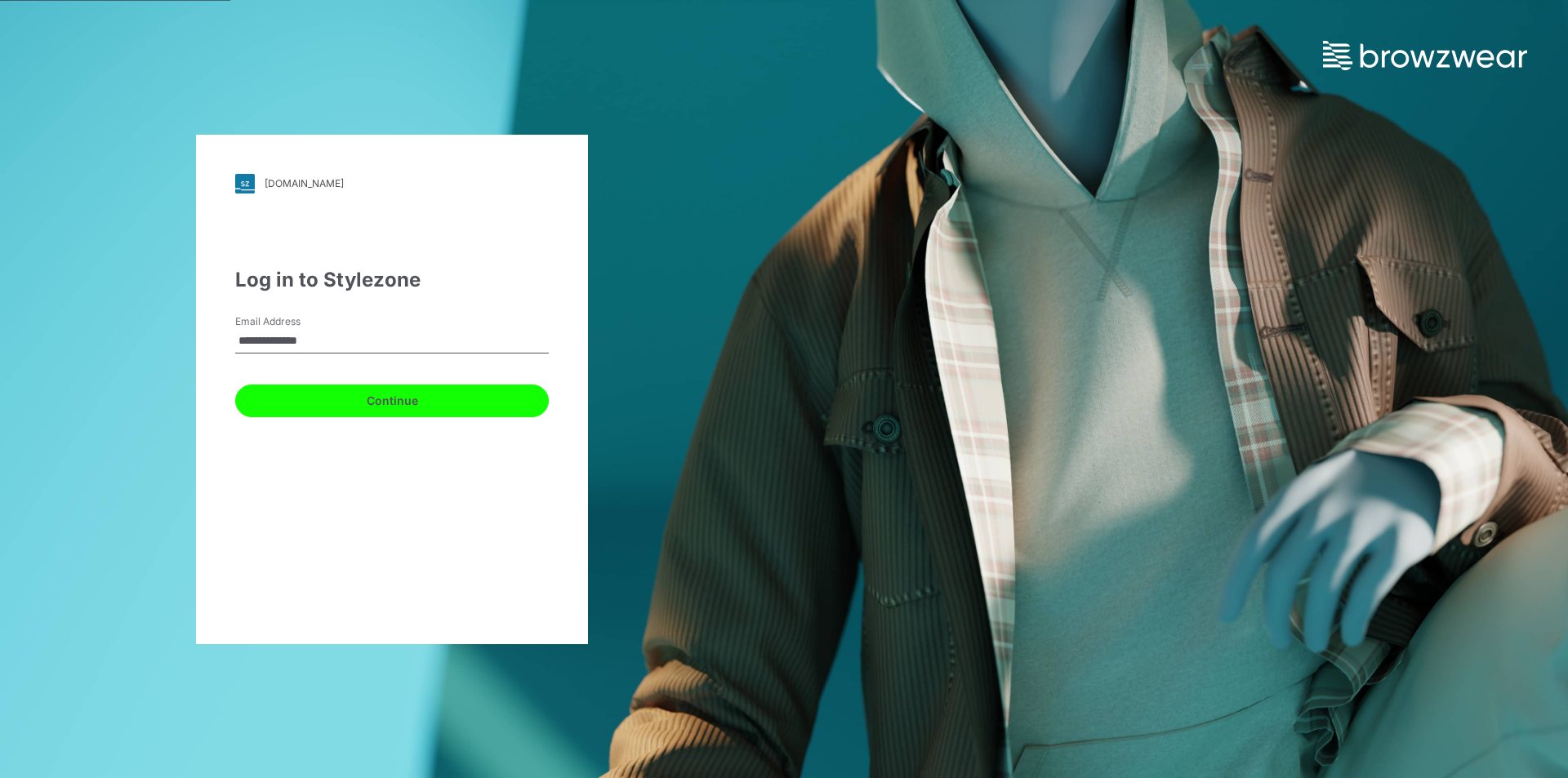
click at [348, 405] on button "Continue" at bounding box center [392, 401] width 313 height 33
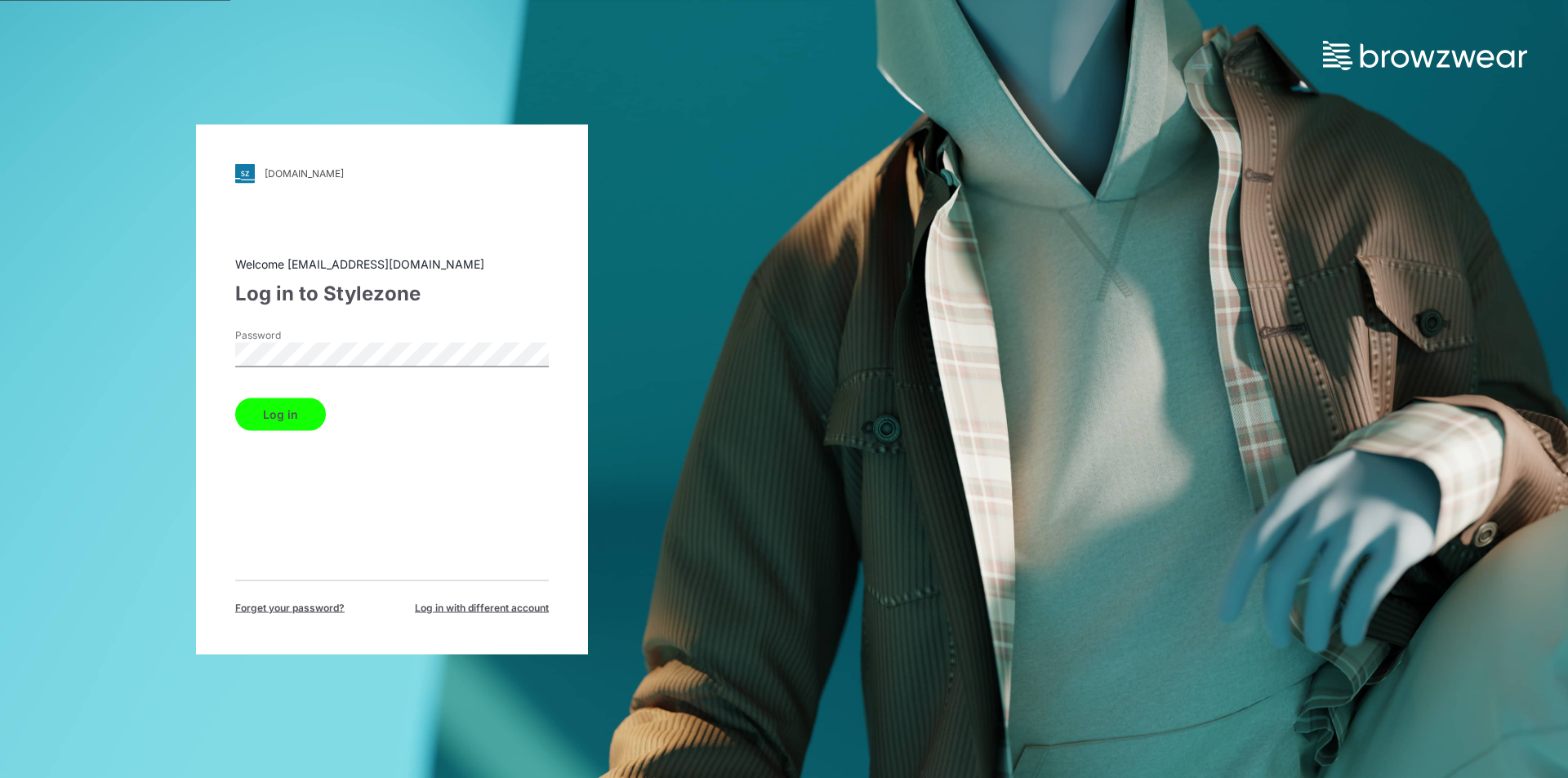
click at [290, 410] on button "Log in" at bounding box center [280, 414] width 90 height 33
